Goal: Check status: Check status

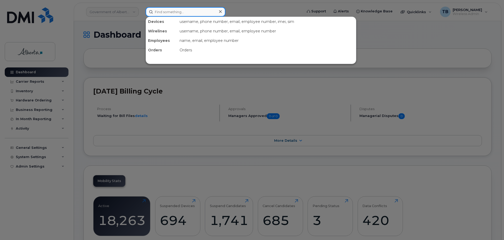
click at [158, 12] on input at bounding box center [186, 11] width 80 height 9
paste input "SCTASK0865631"
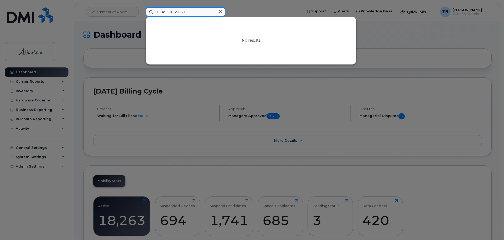
click at [199, 15] on input "SCTASK0865631" at bounding box center [186, 11] width 80 height 9
paste input "7806994329"
type input "7806994329"
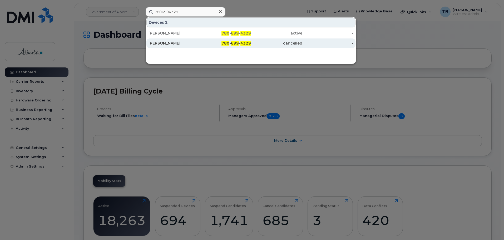
drag, startPoint x: 170, startPoint y: 32, endPoint x: 173, endPoint y: 48, distance: 16.1
click at [170, 32] on div "[PERSON_NAME]" at bounding box center [174, 33] width 51 height 5
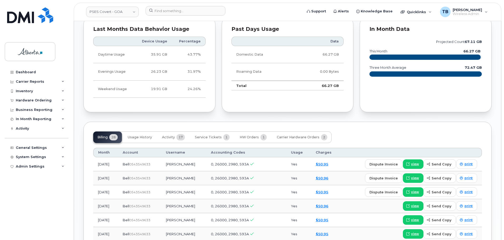
scroll to position [316, 0]
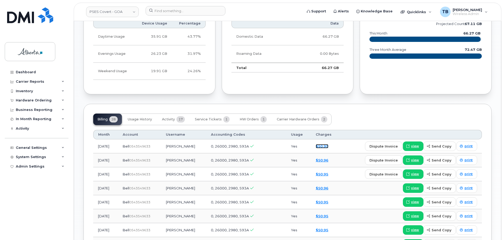
click at [325, 144] on link "$50.95" at bounding box center [322, 146] width 13 height 4
click at [324, 144] on link "$50.95" at bounding box center [322, 146] width 13 height 4
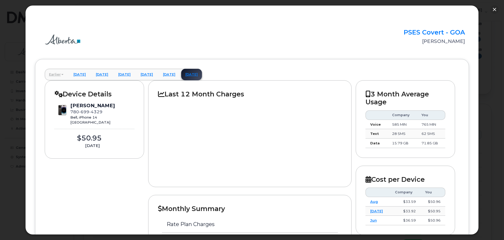
click at [59, 75] on link "Earlier" at bounding box center [56, 75] width 23 height 12
click at [499, 9] on button "button" at bounding box center [495, 9] width 8 height 8
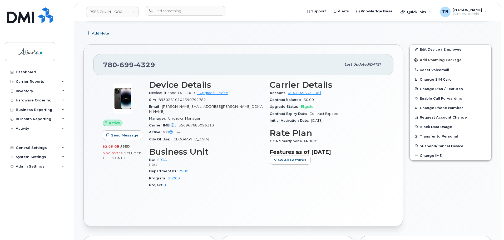
scroll to position [79, 0]
click at [138, 31] on div "Add Note" at bounding box center [288, 33] width 408 height 9
